Goal: Communication & Community: Answer question/provide support

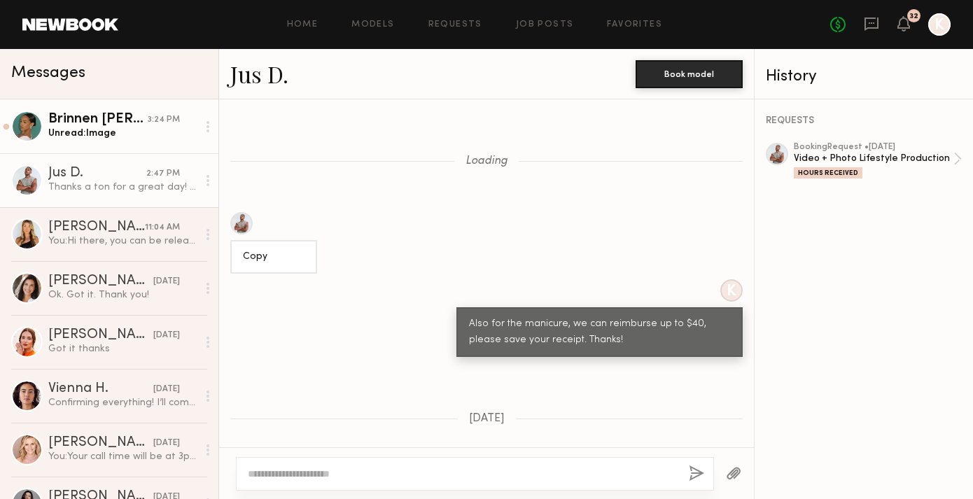
click at [102, 125] on div "Brinnen [PERSON_NAME]" at bounding box center [97, 120] width 99 height 14
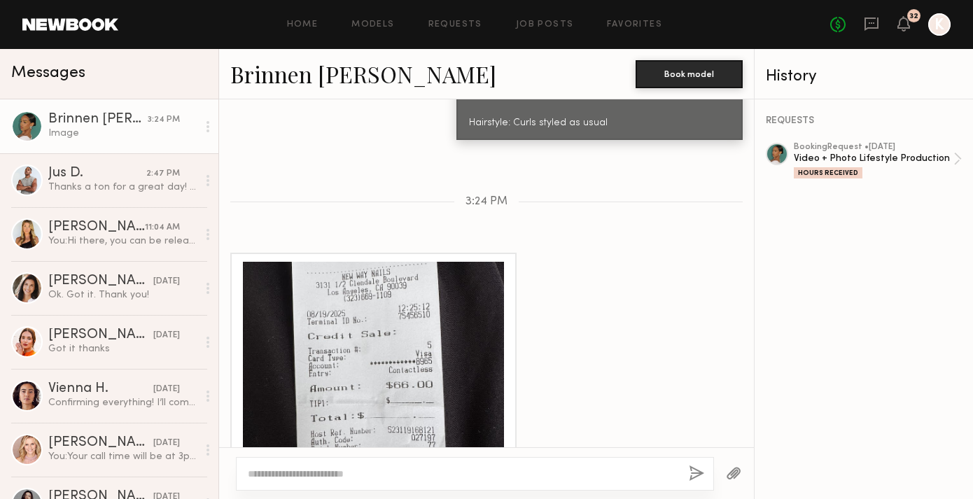
scroll to position [1521, 0]
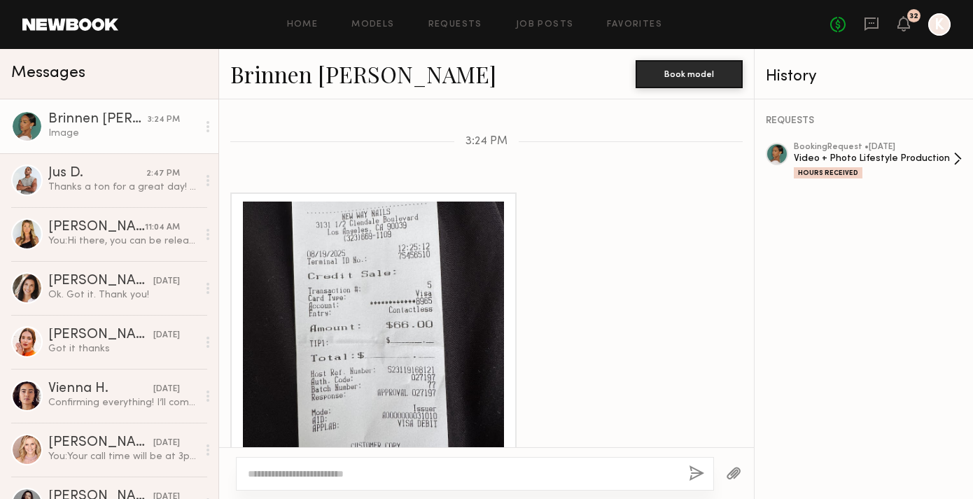
click at [930, 150] on div "booking Request • [DATE]" at bounding box center [874, 147] width 160 height 9
